Goal: Information Seeking & Learning: Compare options

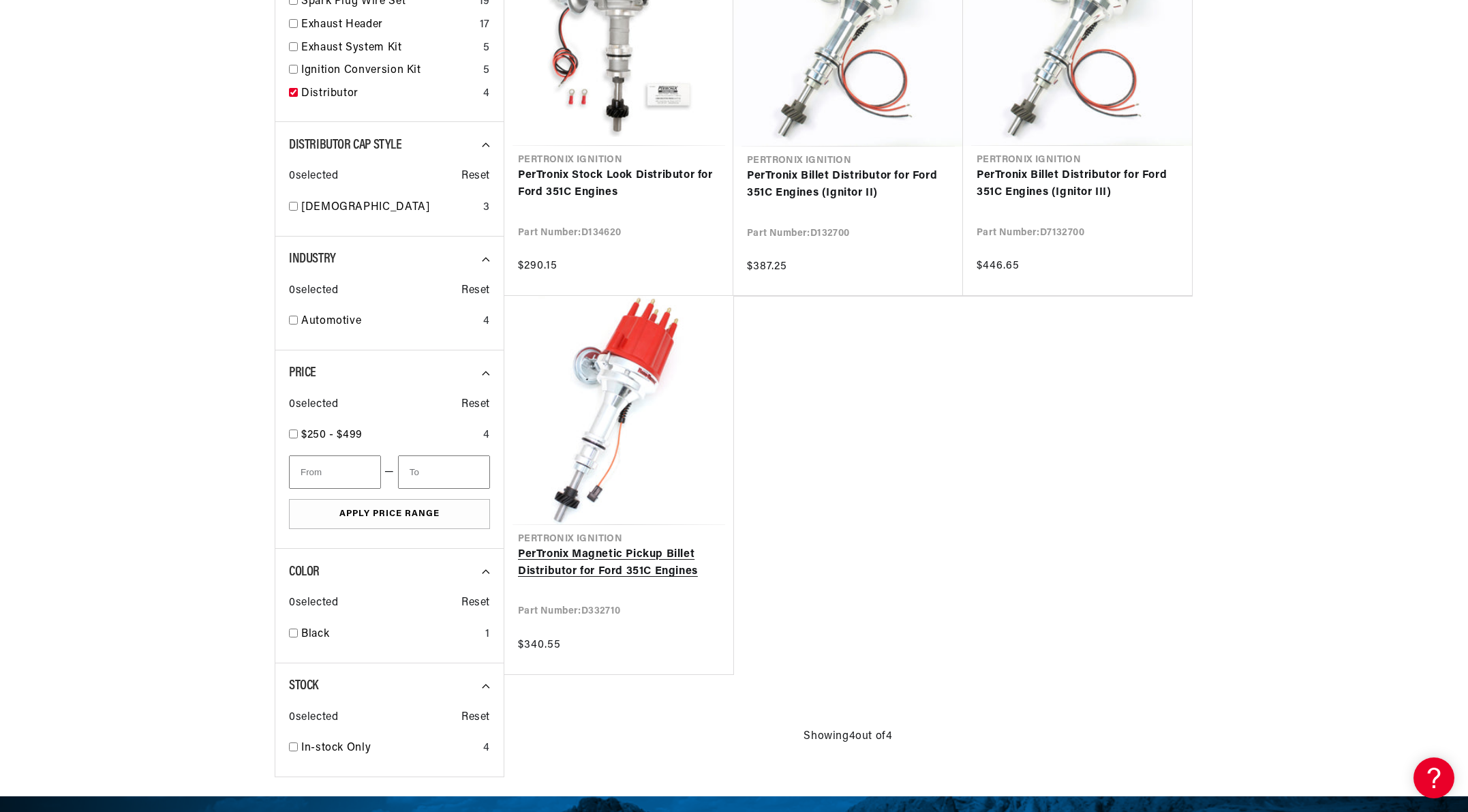
click at [673, 546] on link "PerTronix Magnetic Pickup Billet Distributor for Ford 351C Engines" at bounding box center [619, 563] width 202 height 35
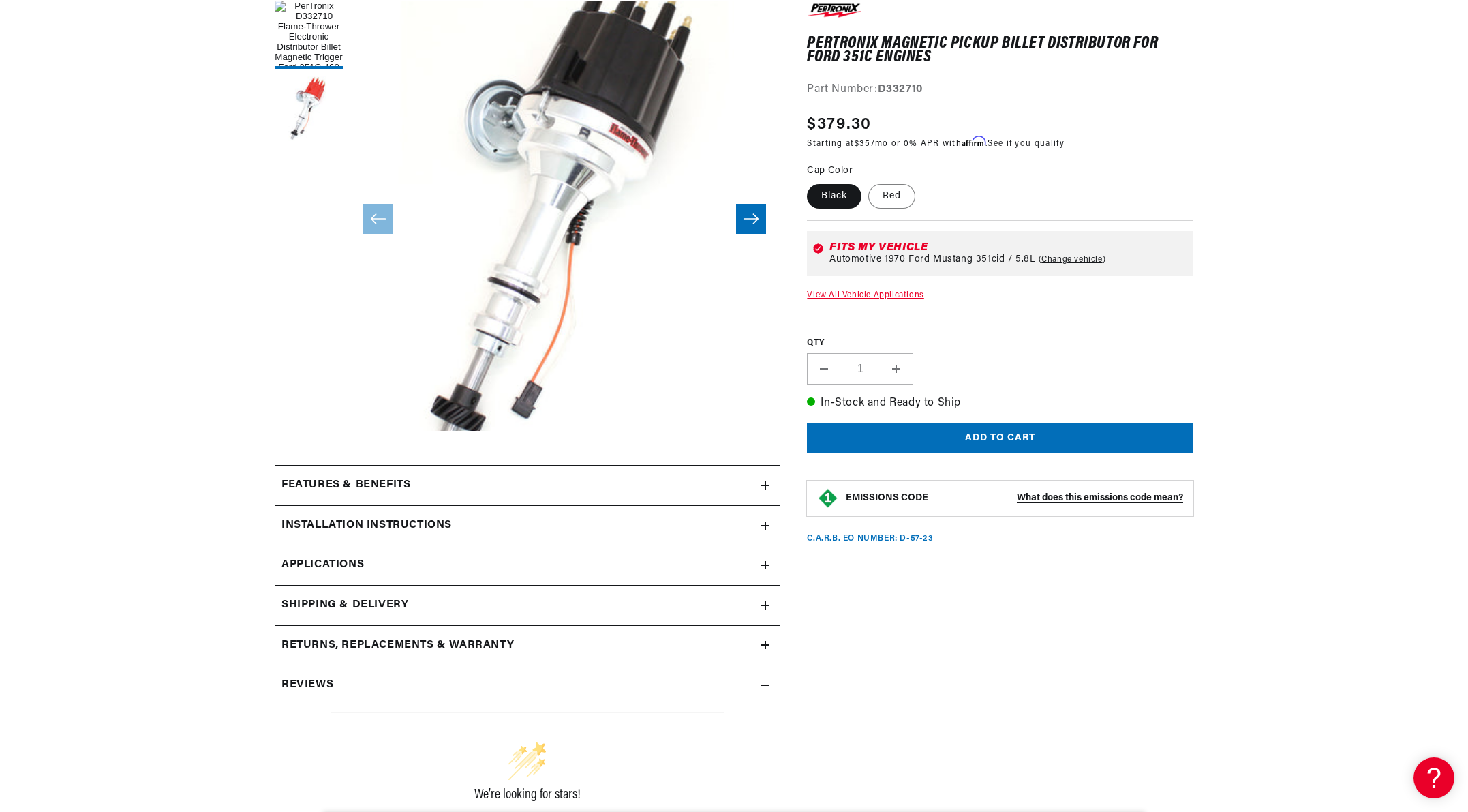
scroll to position [273, 0]
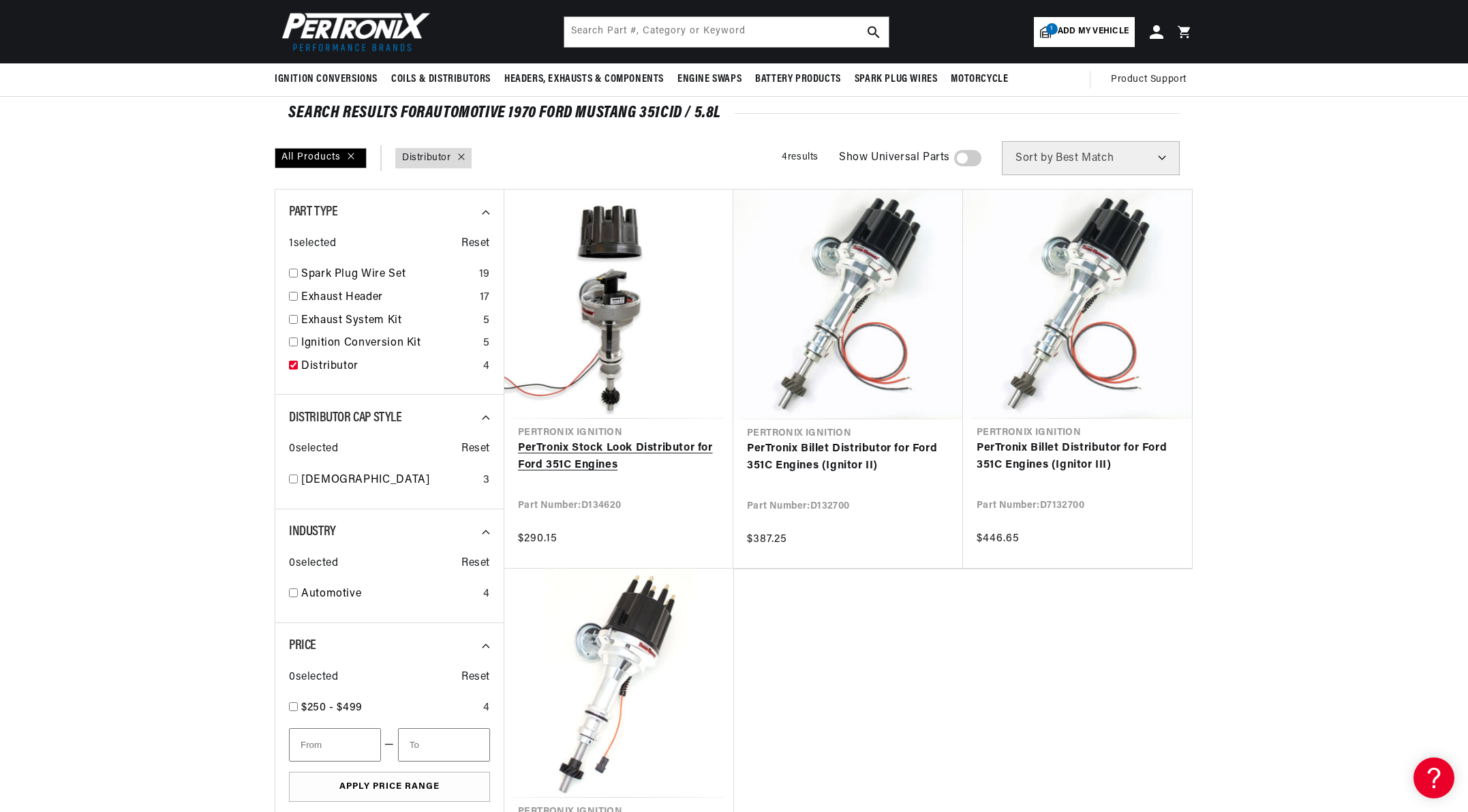
scroll to position [0, 413]
click at [612, 440] on link "PerTronix Stock Look Distributor for Ford 351C Engines" at bounding box center [619, 457] width 202 height 35
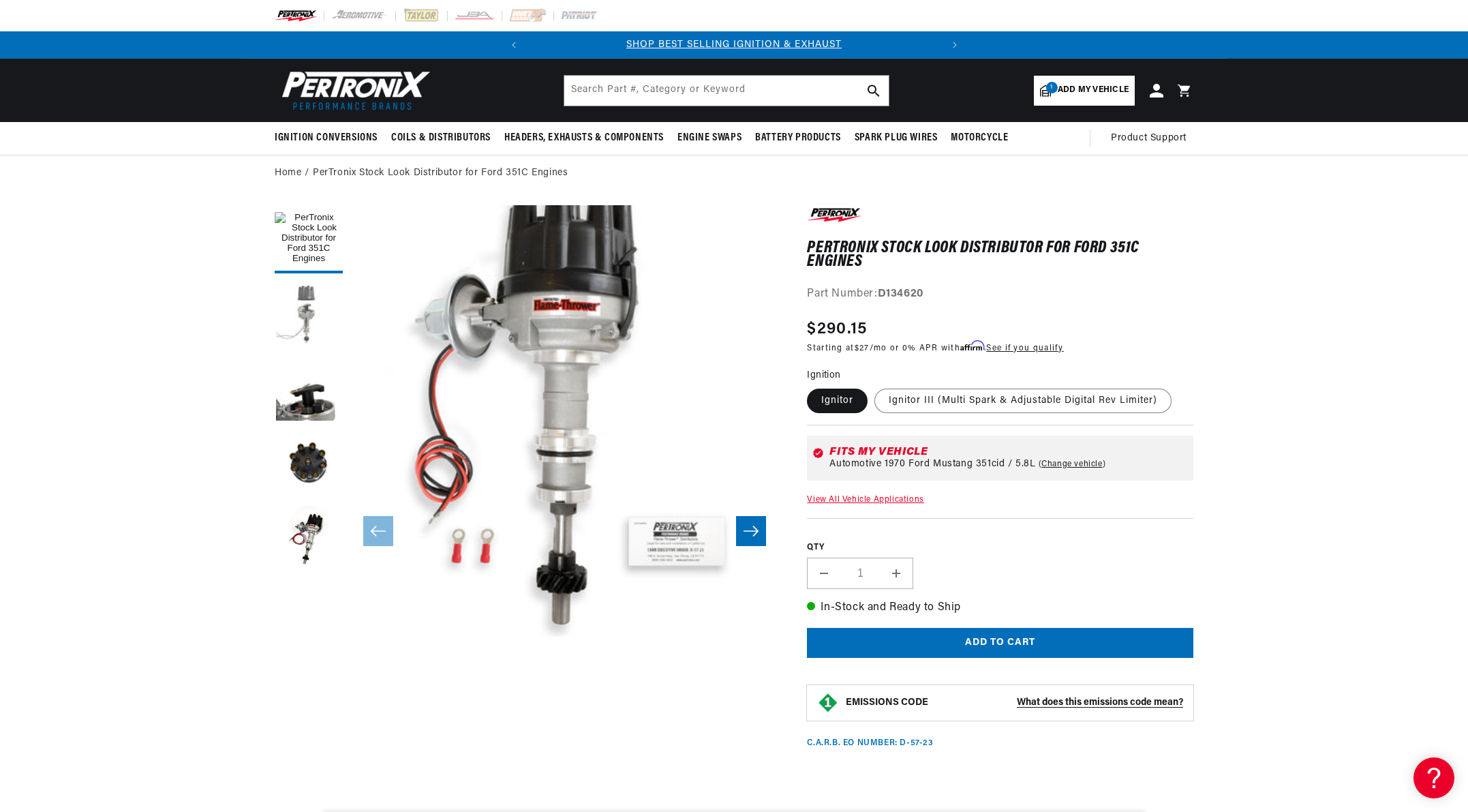
click at [298, 307] on button "Load image 2 in gallery view" at bounding box center [308, 314] width 68 height 68
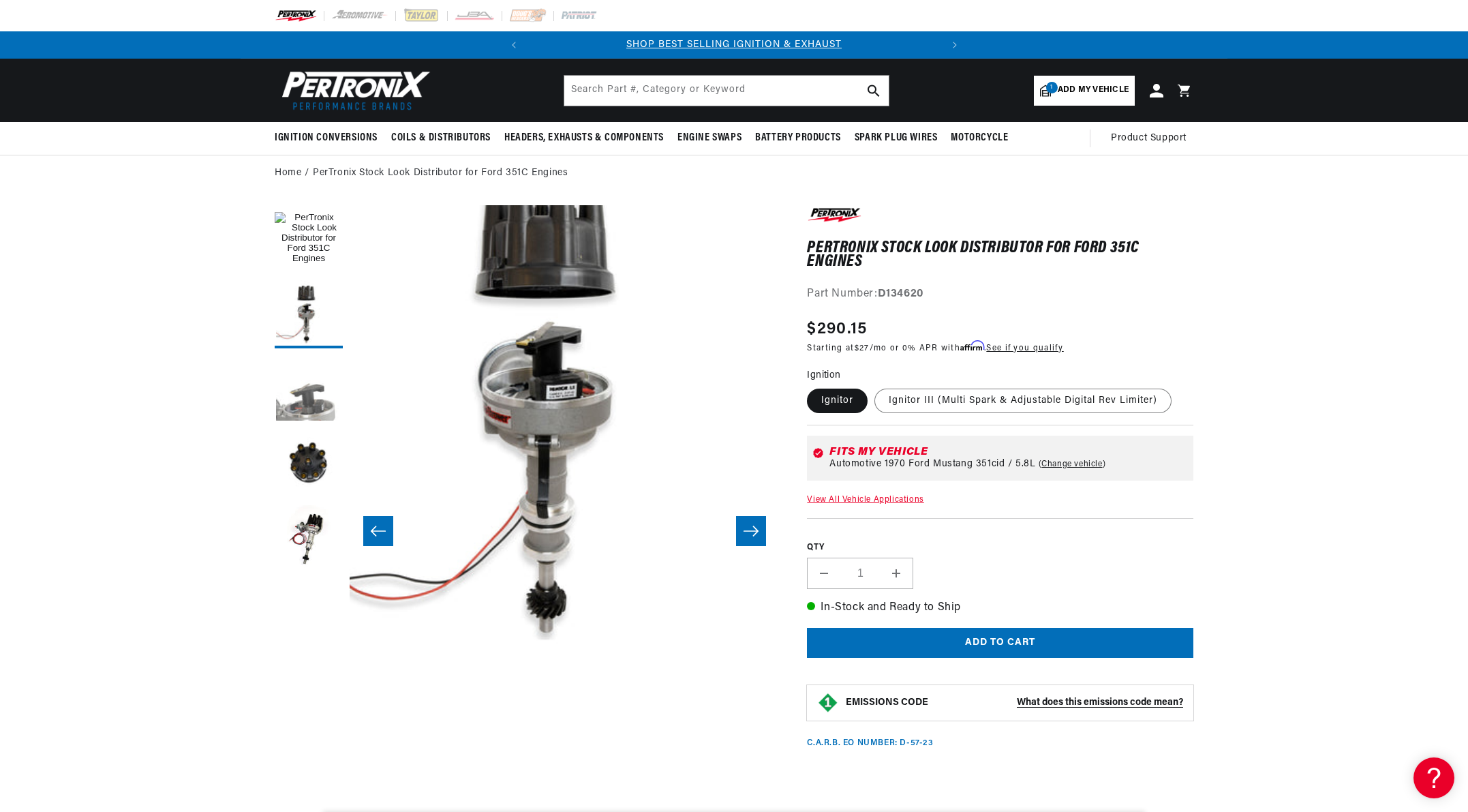
scroll to position [0, 413]
click at [303, 464] on button "Load image 4 in gallery view" at bounding box center [308, 464] width 68 height 68
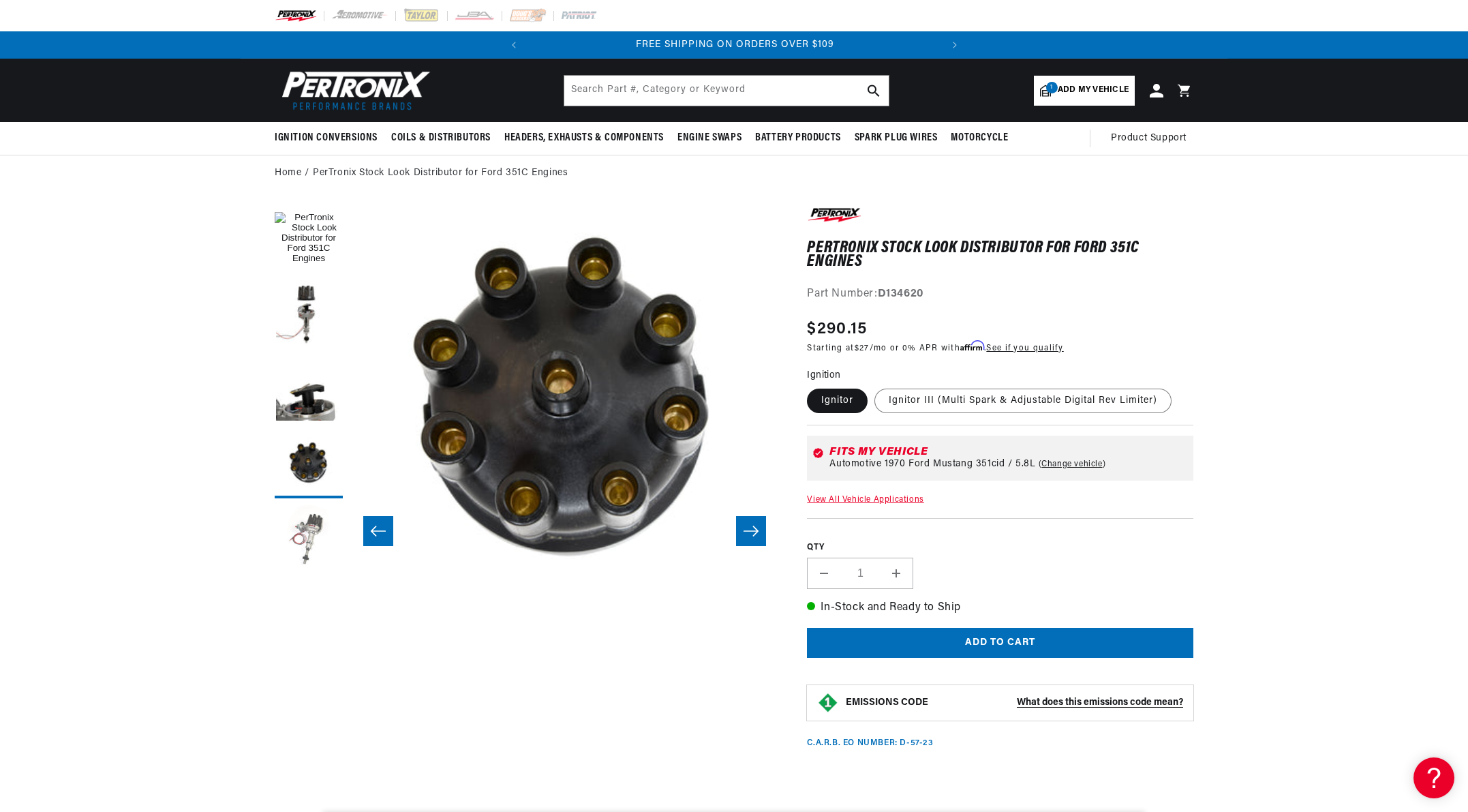
click at [304, 539] on button "Load image 5 in gallery view" at bounding box center [308, 539] width 68 height 68
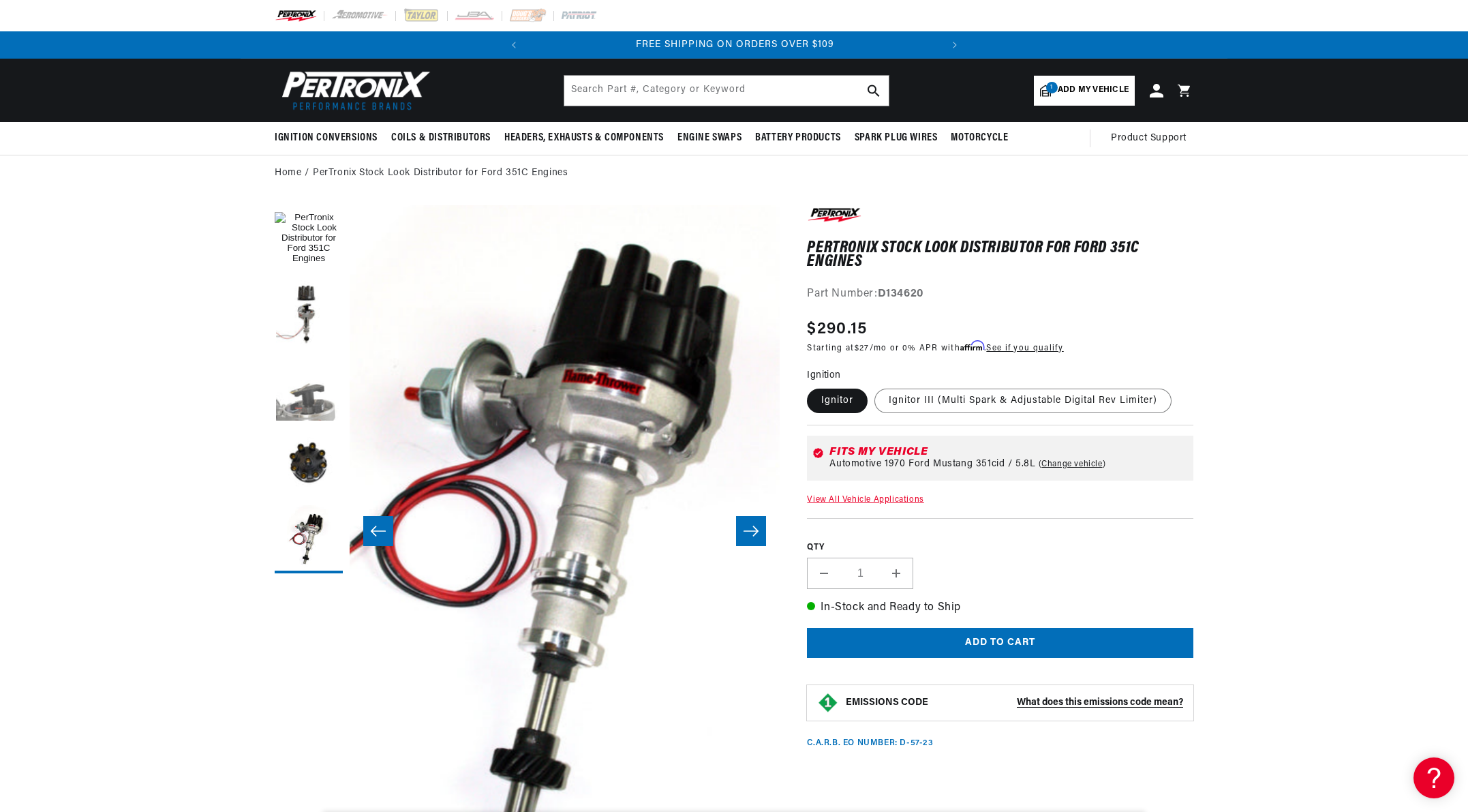
click at [318, 403] on button "Load image 3 in gallery view" at bounding box center [308, 389] width 68 height 68
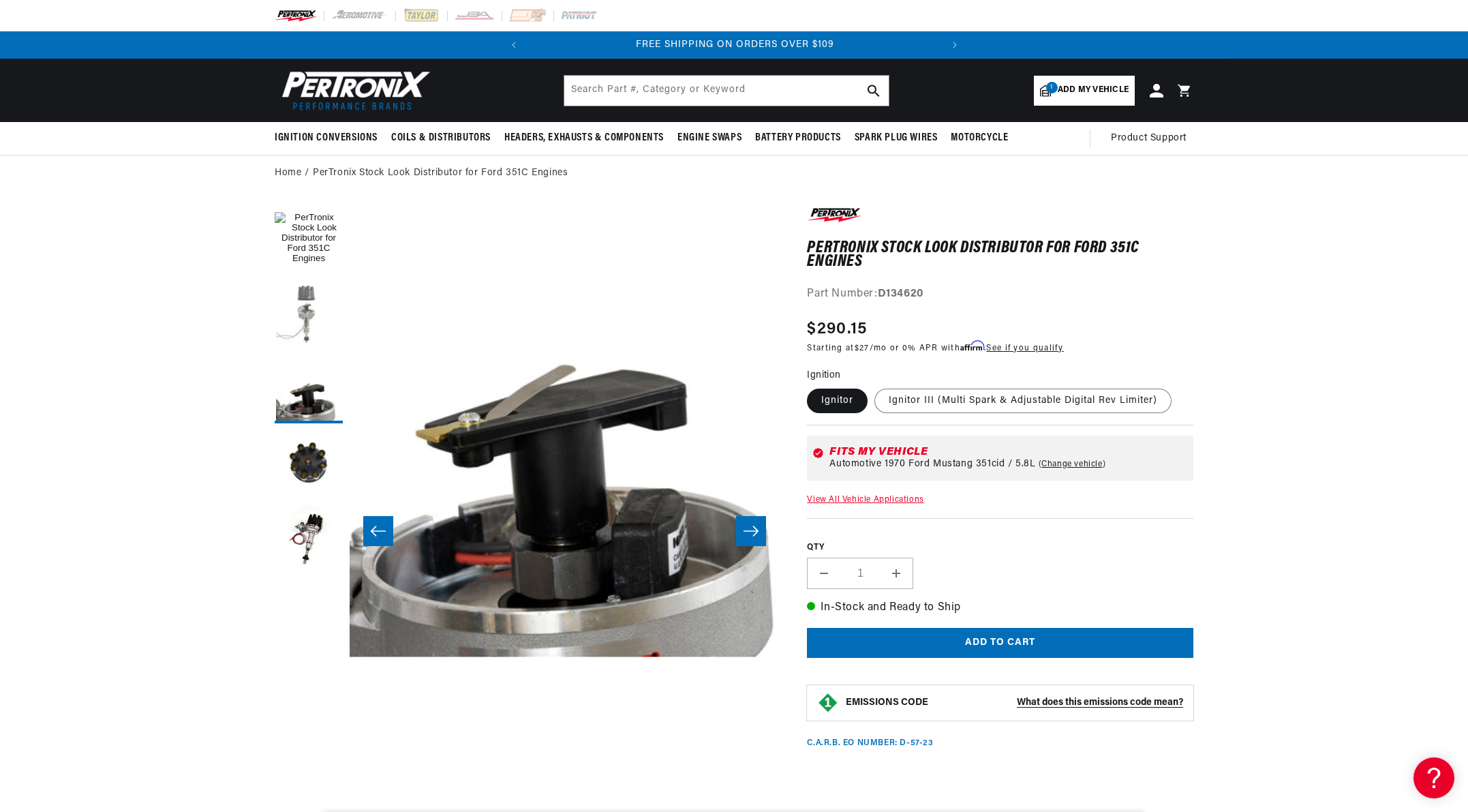
click at [312, 313] on button "Load image 2 in gallery view" at bounding box center [308, 314] width 68 height 68
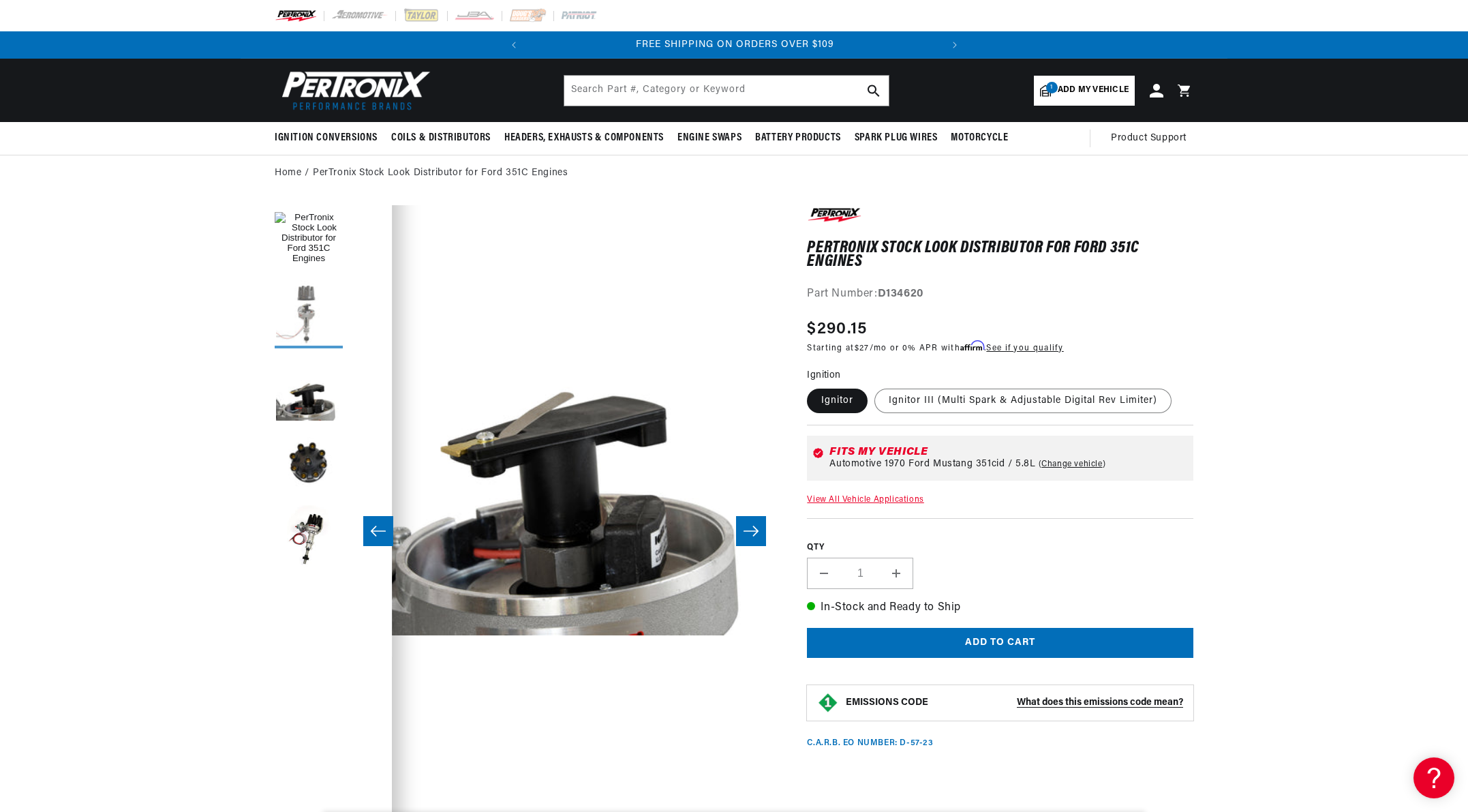
scroll to position [0, 430]
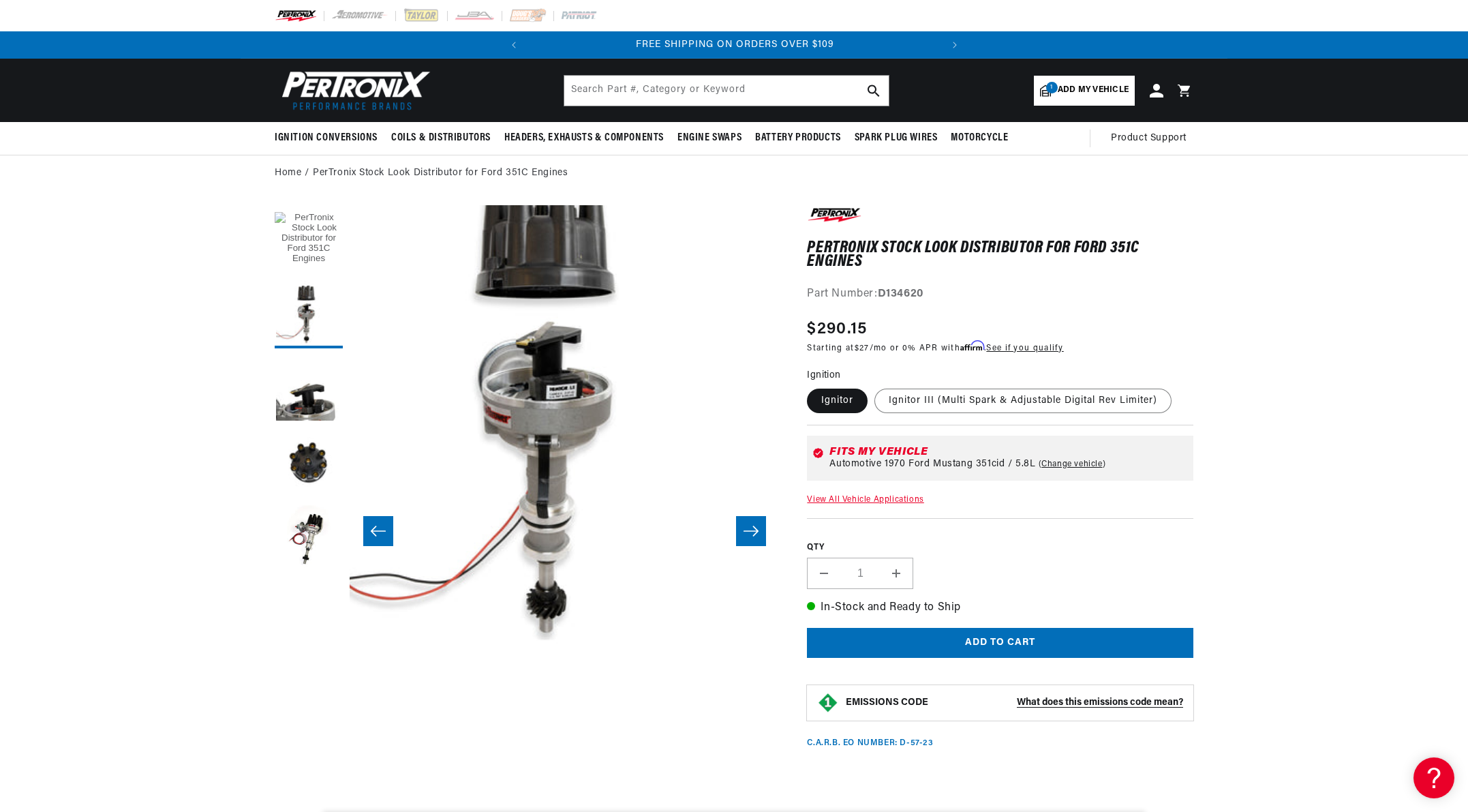
click at [317, 225] on button "Load image 1 in gallery view" at bounding box center [308, 239] width 68 height 68
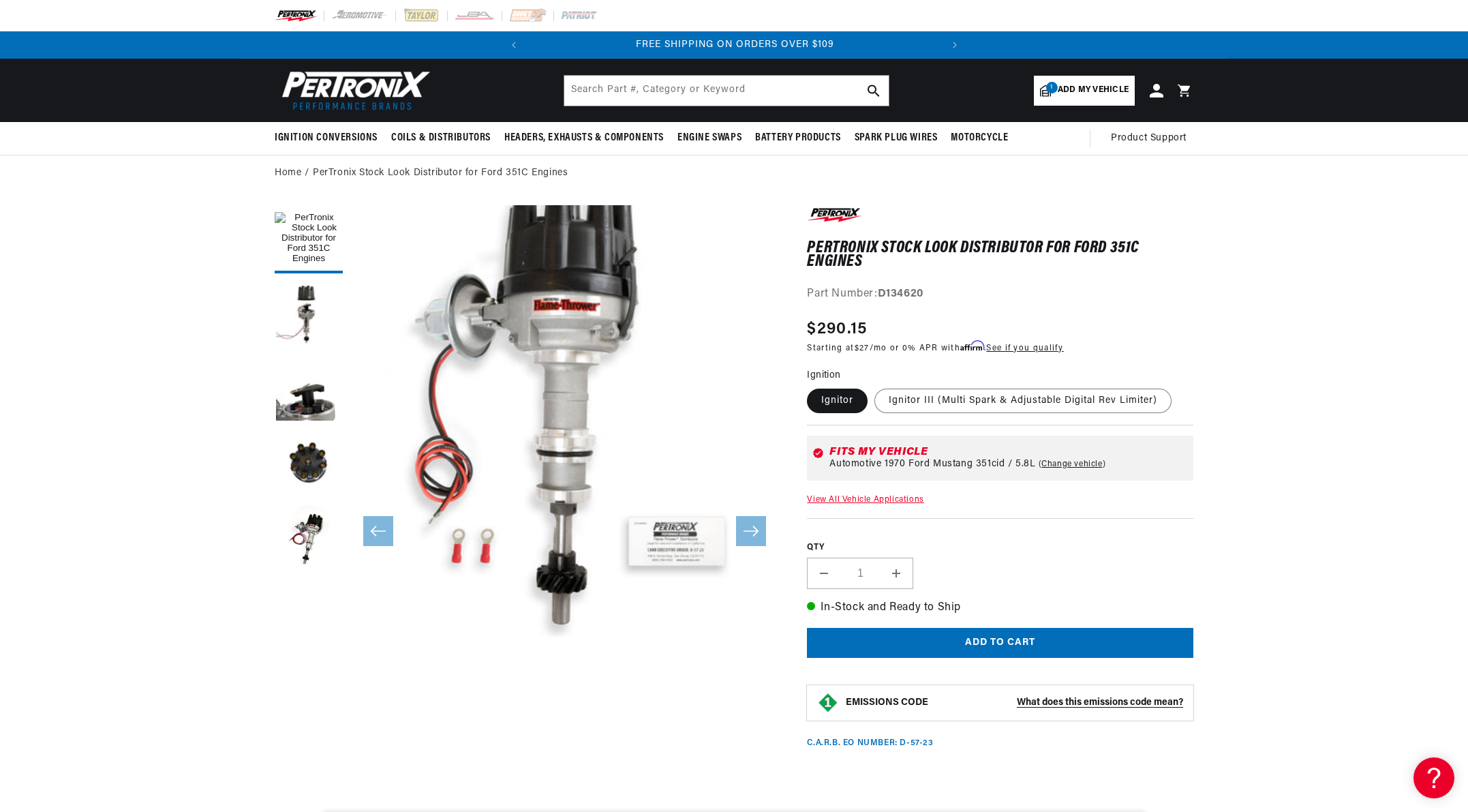
scroll to position [0, 0]
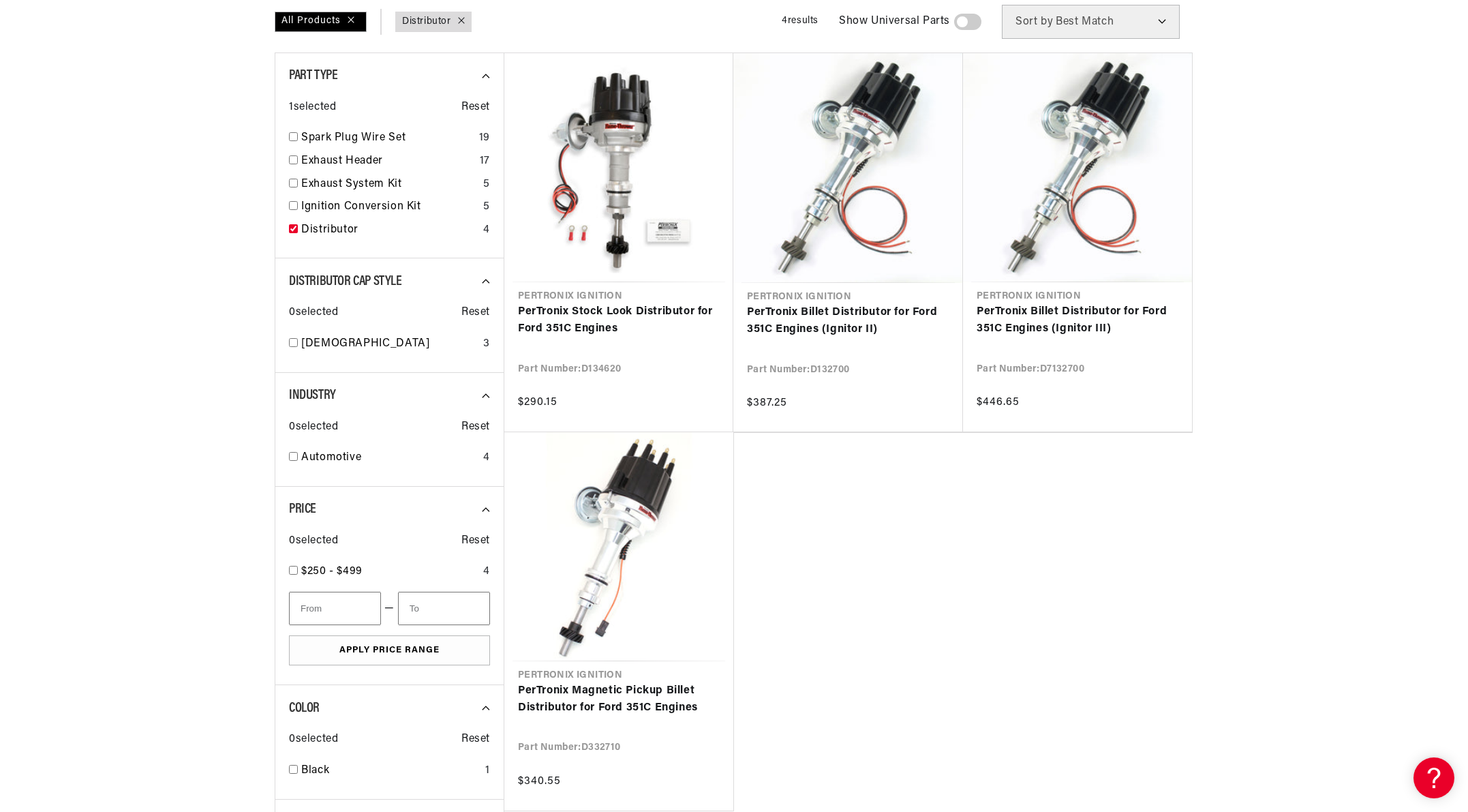
scroll to position [0, 413]
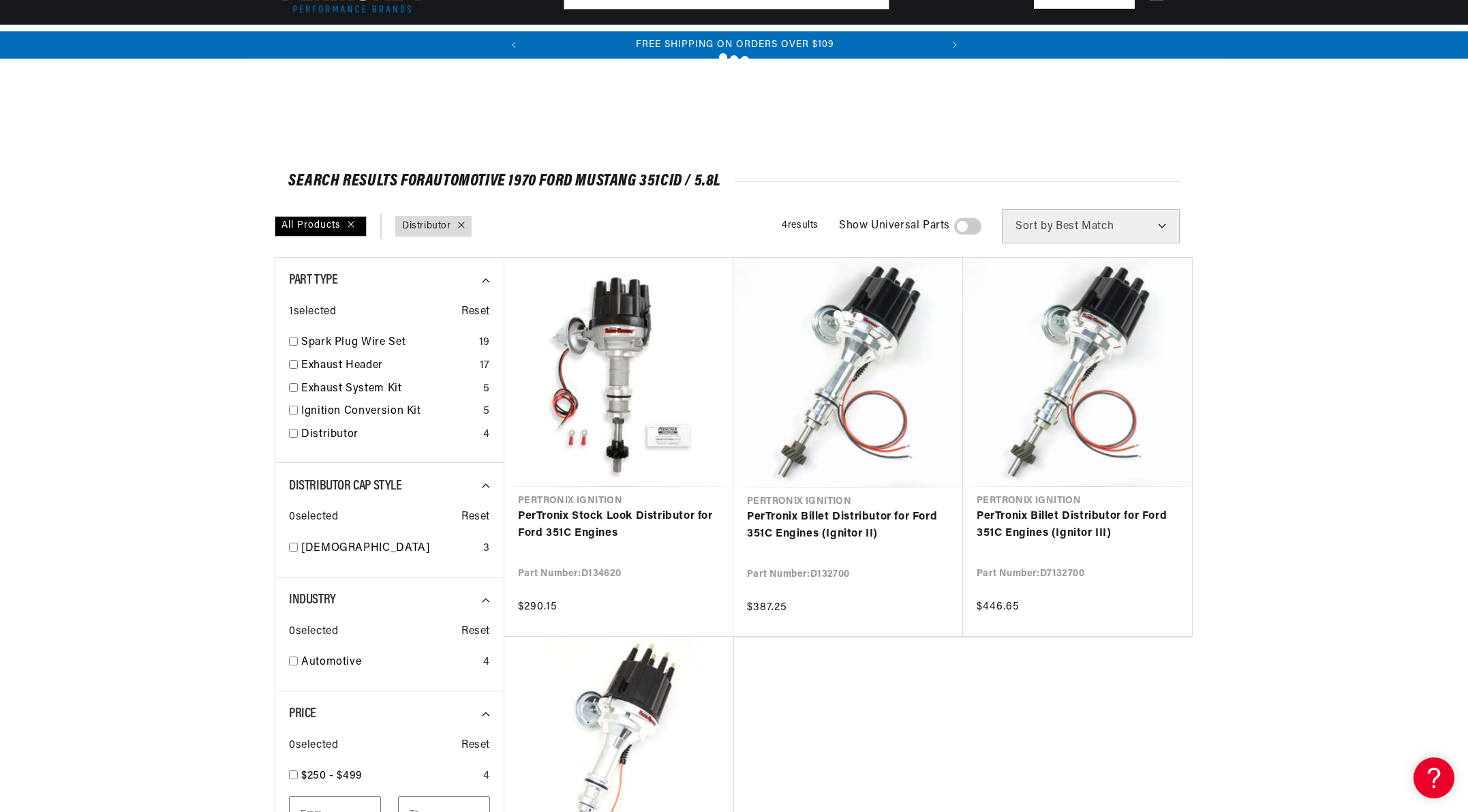
checkbox input "false"
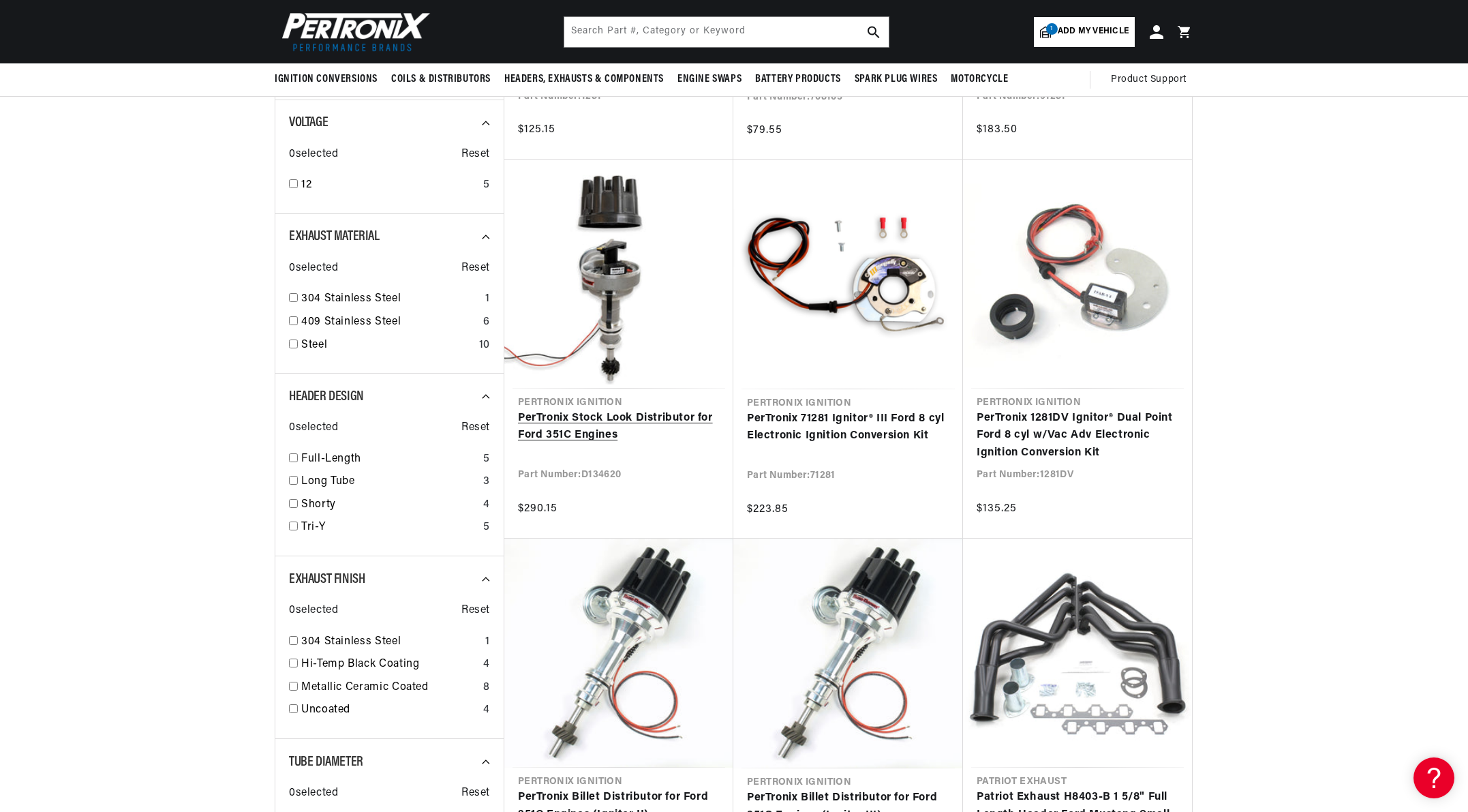
click at [647, 410] on link "PerTronix Stock Look Distributor for Ford 351C Engines" at bounding box center [619, 427] width 202 height 35
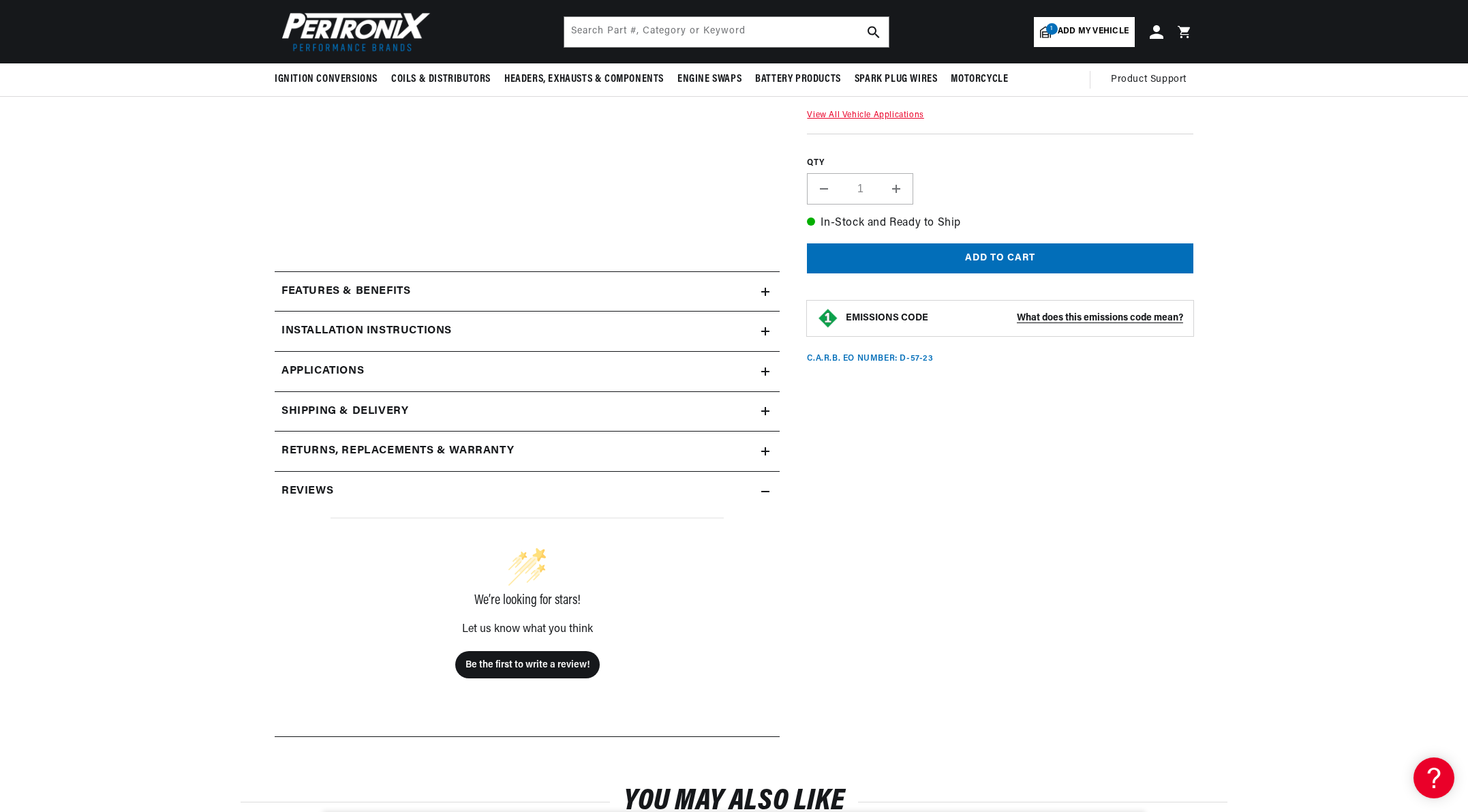
scroll to position [0, 413]
click at [764, 415] on icon at bounding box center [765, 411] width 8 height 8
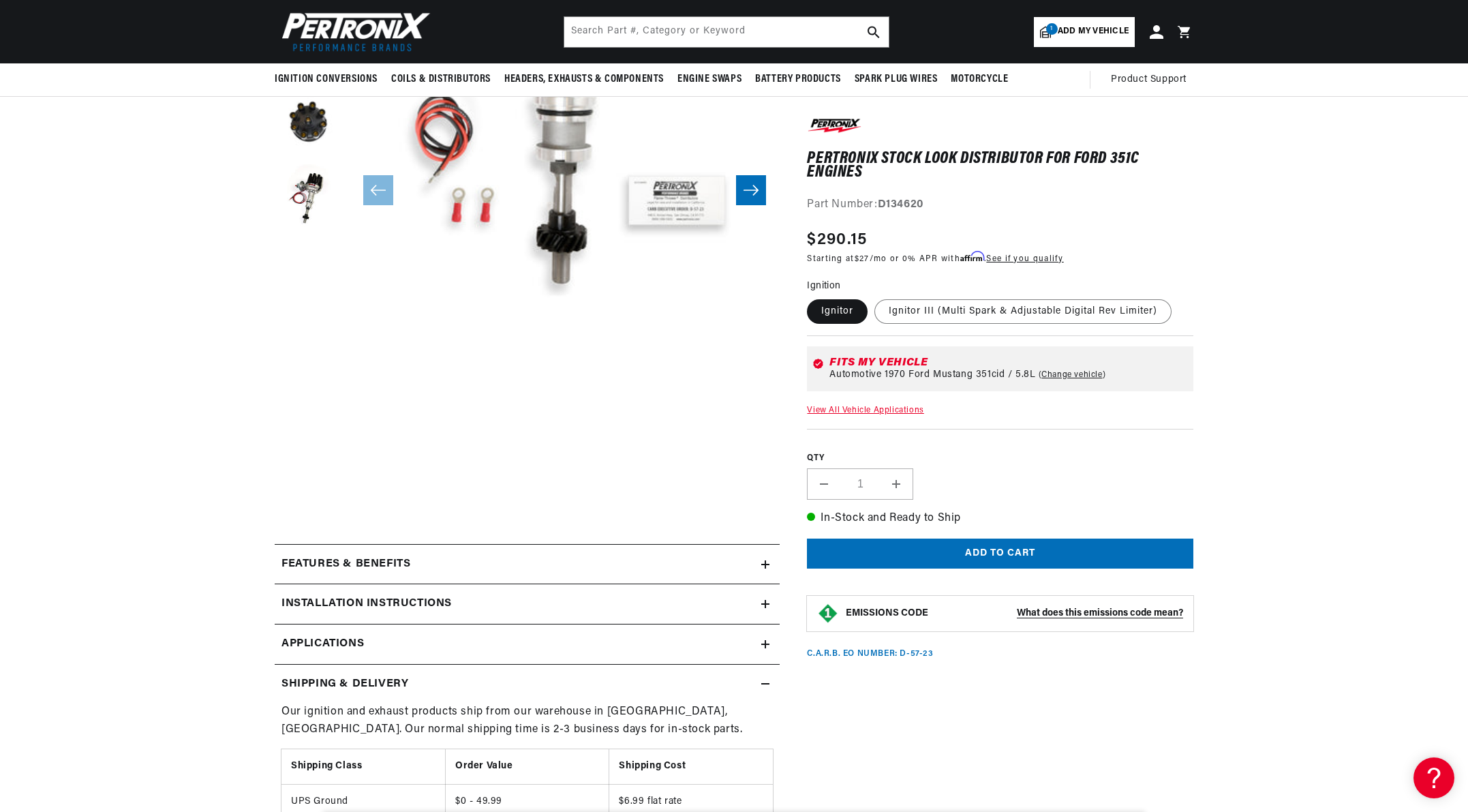
scroll to position [0, 0]
